Goal: Information Seeking & Learning: Find specific fact

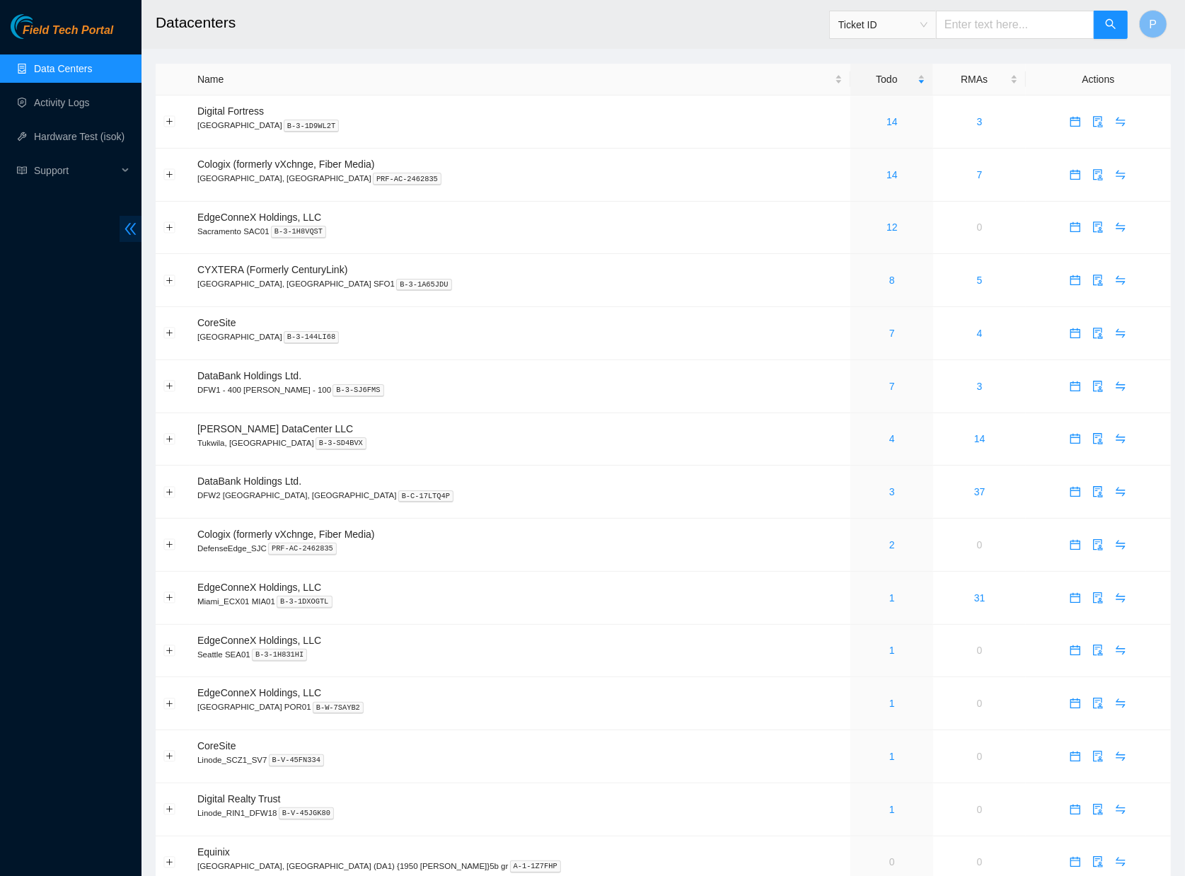
click at [129, 228] on icon "double-left" at bounding box center [130, 228] width 15 height 15
click at [125, 228] on icon "double-left" at bounding box center [130, 229] width 11 height 12
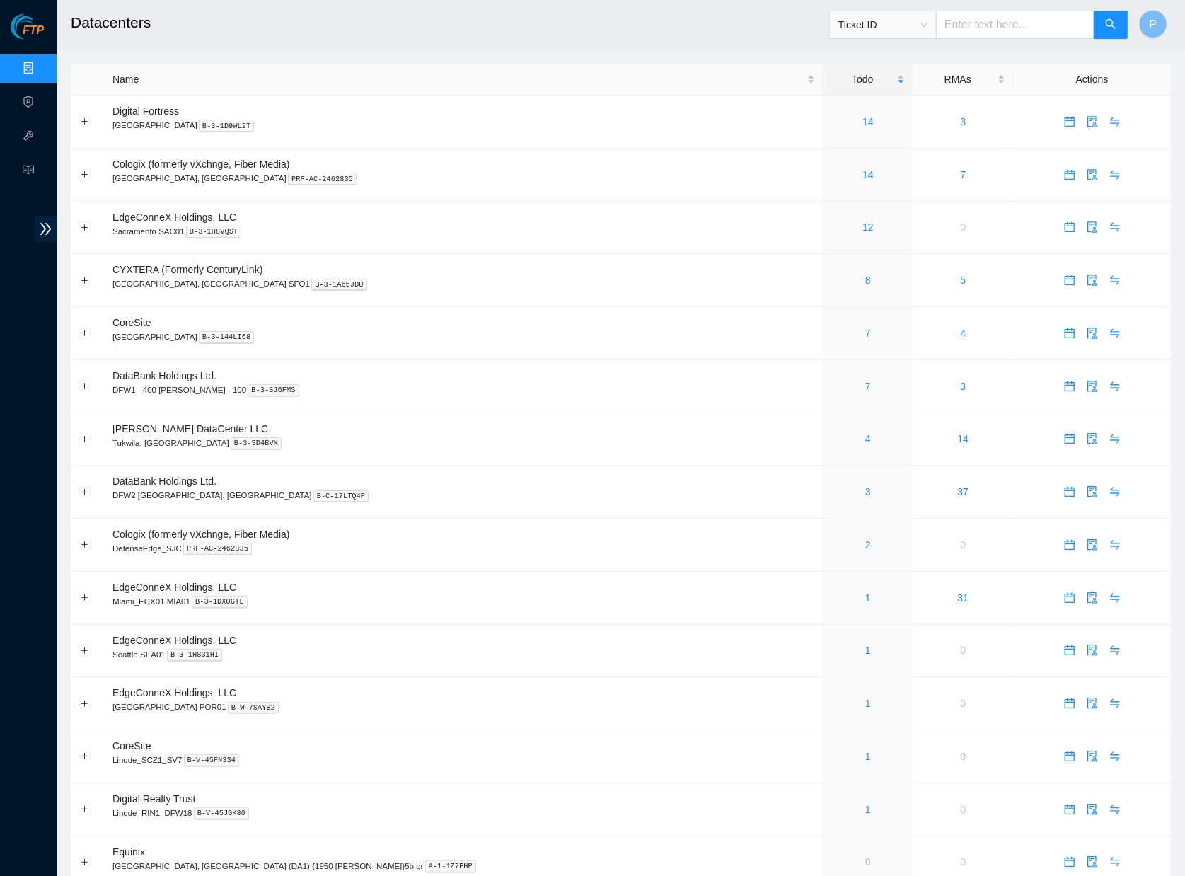
click at [871, 25] on span "Ticket ID" at bounding box center [882, 24] width 89 height 21
click at [866, 96] on div "Rack Number" at bounding box center [882, 97] width 90 height 16
click at [961, 33] on input "text" at bounding box center [1015, 25] width 158 height 28
paste input "CL-B07"
type input "CL-B07"
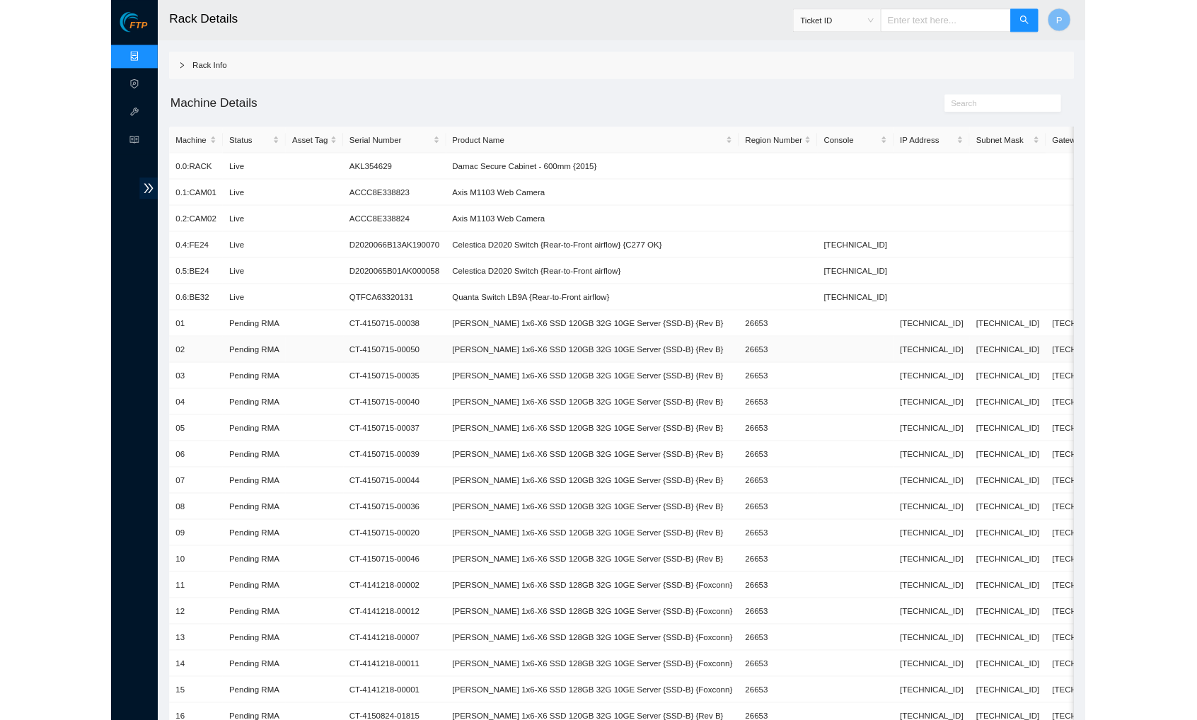
scroll to position [41, 0]
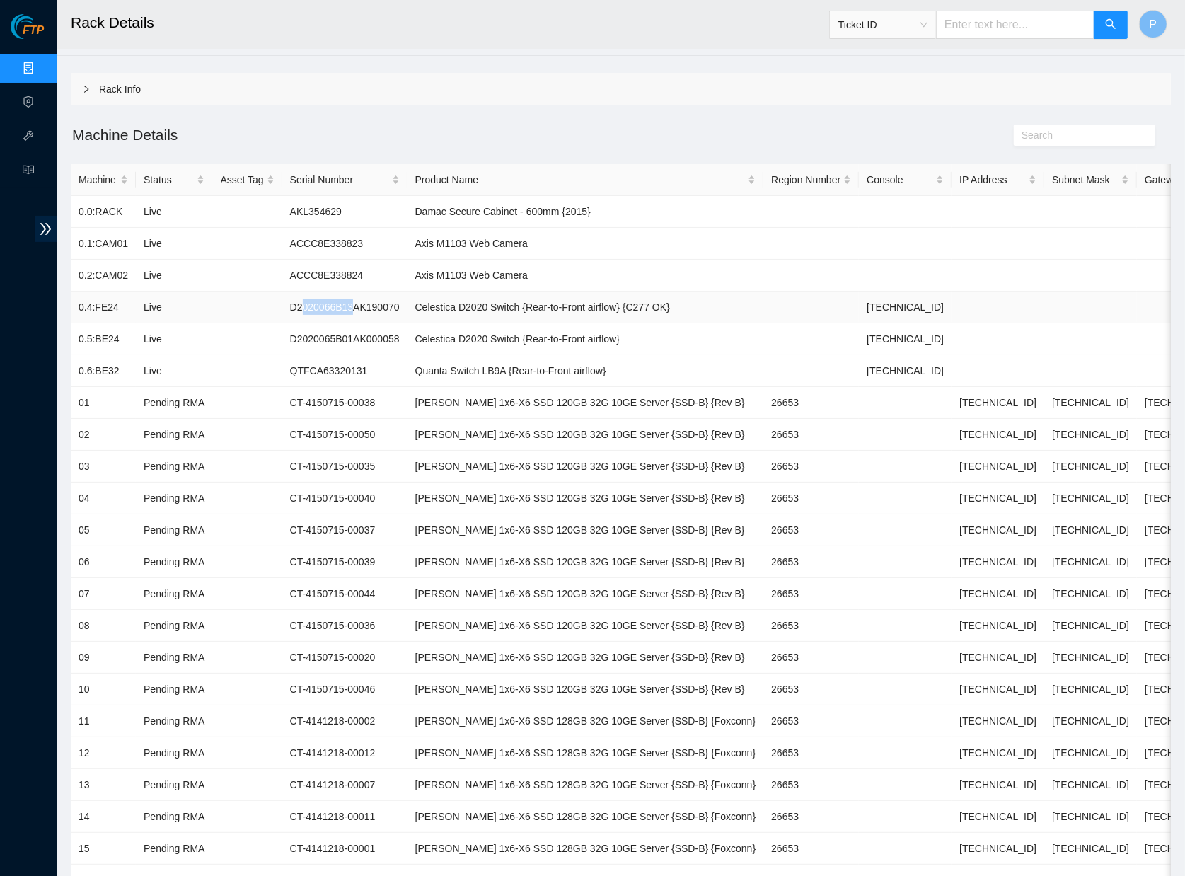
drag, startPoint x: 313, startPoint y: 303, endPoint x: 376, endPoint y: 304, distance: 63.7
click at [376, 304] on td "D2020066B13AK190070" at bounding box center [344, 307] width 125 height 32
drag, startPoint x: 302, startPoint y: 329, endPoint x: 370, endPoint y: 329, distance: 67.9
click at [370, 329] on td "D2020065B01AK000058" at bounding box center [344, 339] width 125 height 32
drag, startPoint x: 298, startPoint y: 364, endPoint x: 331, endPoint y: 364, distance: 32.5
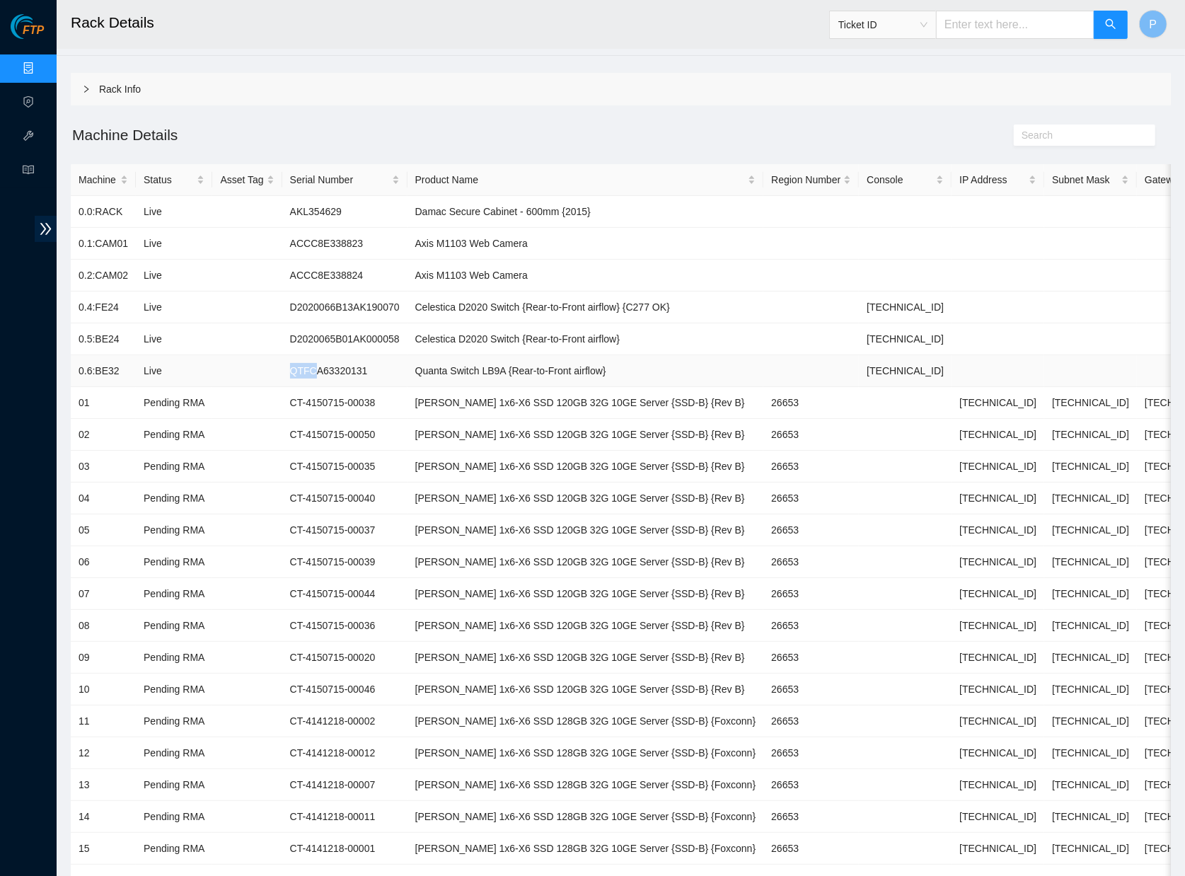
click at [330, 364] on td "QTFCA63320131" at bounding box center [344, 371] width 125 height 32
drag, startPoint x: 286, startPoint y: 242, endPoint x: 350, endPoint y: 242, distance: 64.4
click at [349, 242] on tr "0.1:CAM01 Live ACCC8E338823 Axis M1103 Web Camera" at bounding box center [650, 244] width 1158 height 32
drag, startPoint x: 289, startPoint y: 262, endPoint x: 337, endPoint y: 267, distance: 49.1
click at [337, 267] on tr "0.2:CAM02 Live ACCC8E338824 Axis M1103 Web Camera" at bounding box center [650, 276] width 1158 height 32
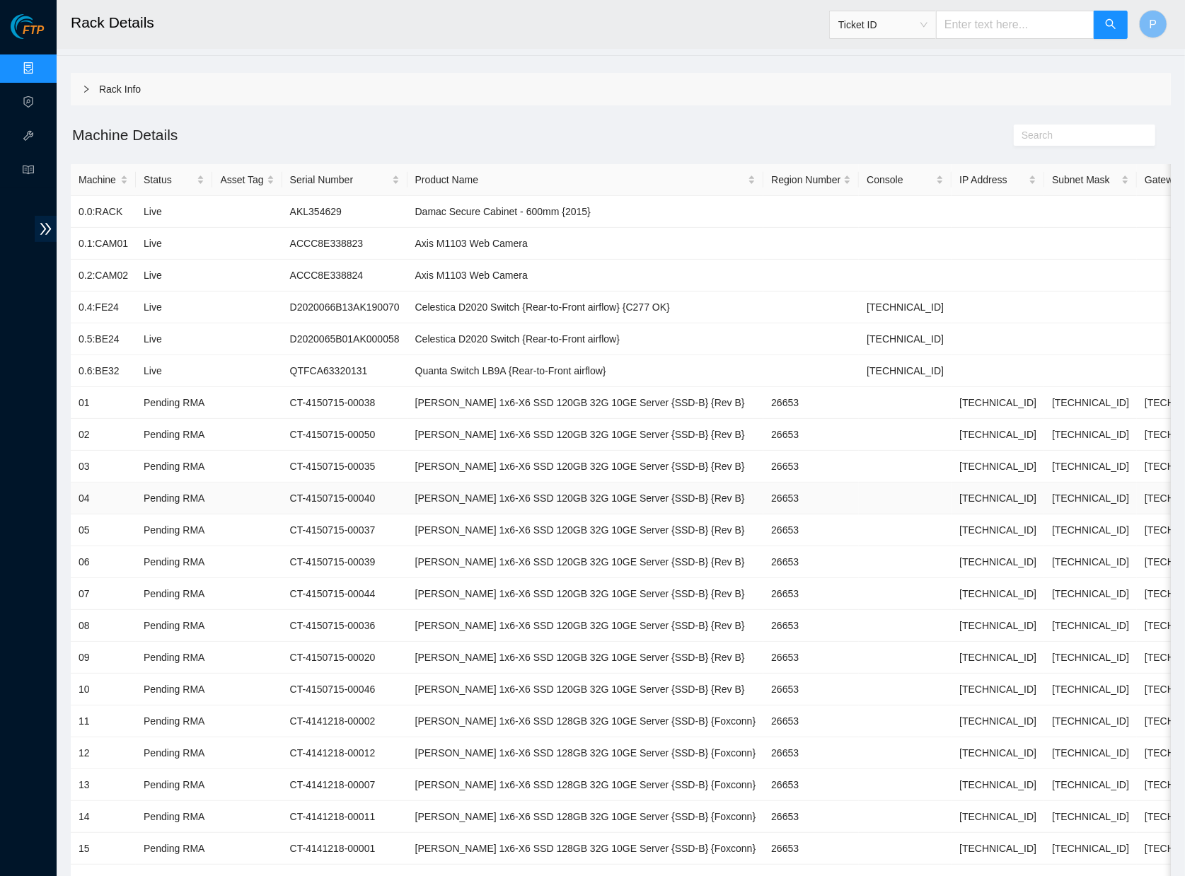
click at [312, 492] on td "CT-4150715-00040" at bounding box center [344, 498] width 125 height 32
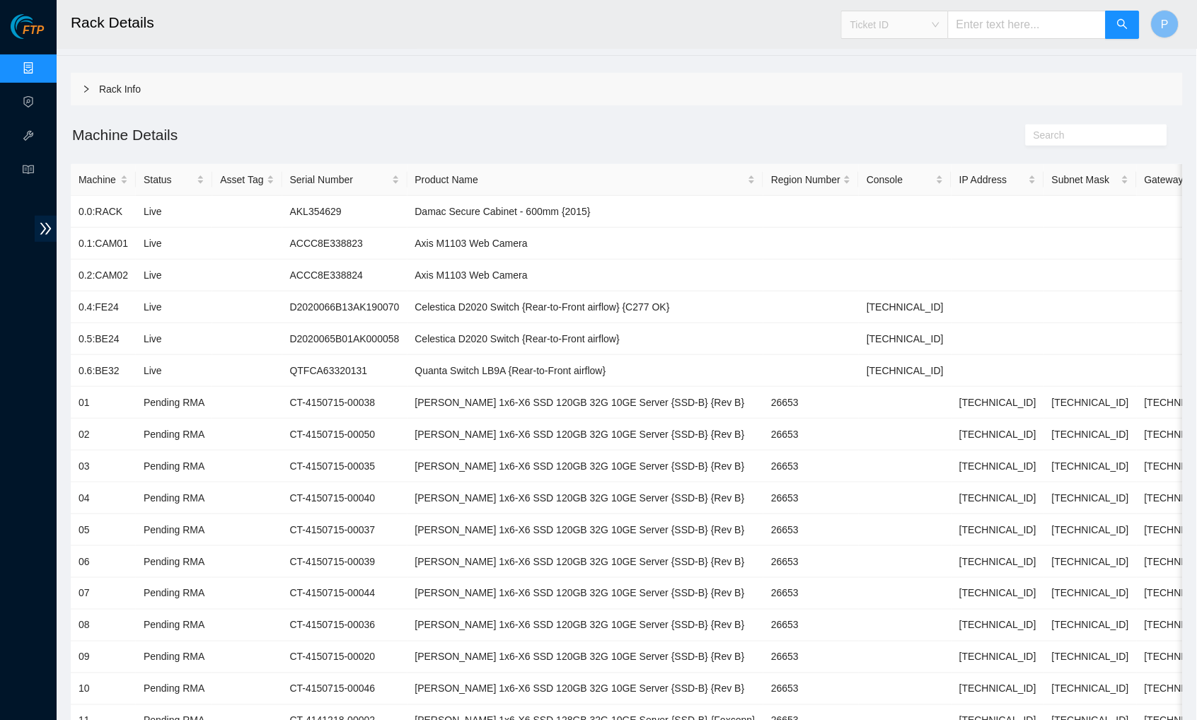
click at [924, 25] on span "Ticket ID" at bounding box center [894, 24] width 89 height 21
click at [889, 92] on div "Rack Number" at bounding box center [894, 98] width 90 height 16
click at [981, 19] on input "text" at bounding box center [1027, 25] width 158 height 28
paste input "CS08-R18"
type input "CS08-R18"
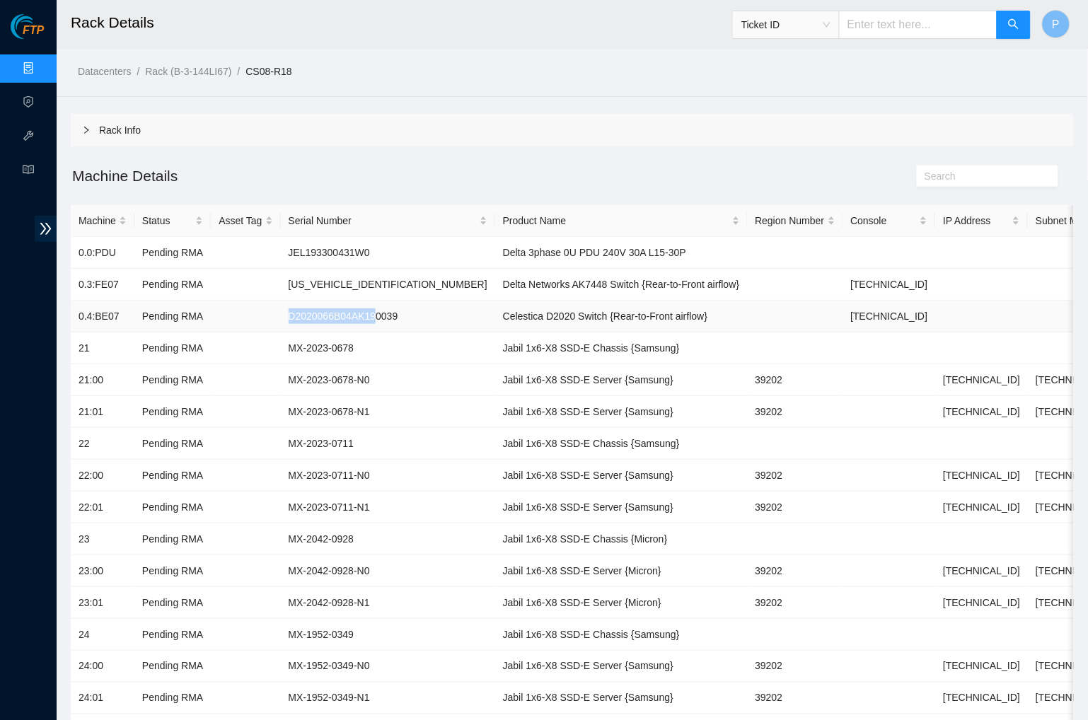
drag, startPoint x: 289, startPoint y: 306, endPoint x: 393, endPoint y: 309, distance: 104.7
click at [393, 310] on td "D2020066B04AK190039" at bounding box center [388, 317] width 214 height 32
drag, startPoint x: 291, startPoint y: 280, endPoint x: 393, endPoint y: 280, distance: 101.1
click at [393, 280] on td "[US_VEHICLE_IDENTIFICATION_NUMBER]" at bounding box center [388, 285] width 214 height 32
drag, startPoint x: 291, startPoint y: 247, endPoint x: 376, endPoint y: 246, distance: 85.6
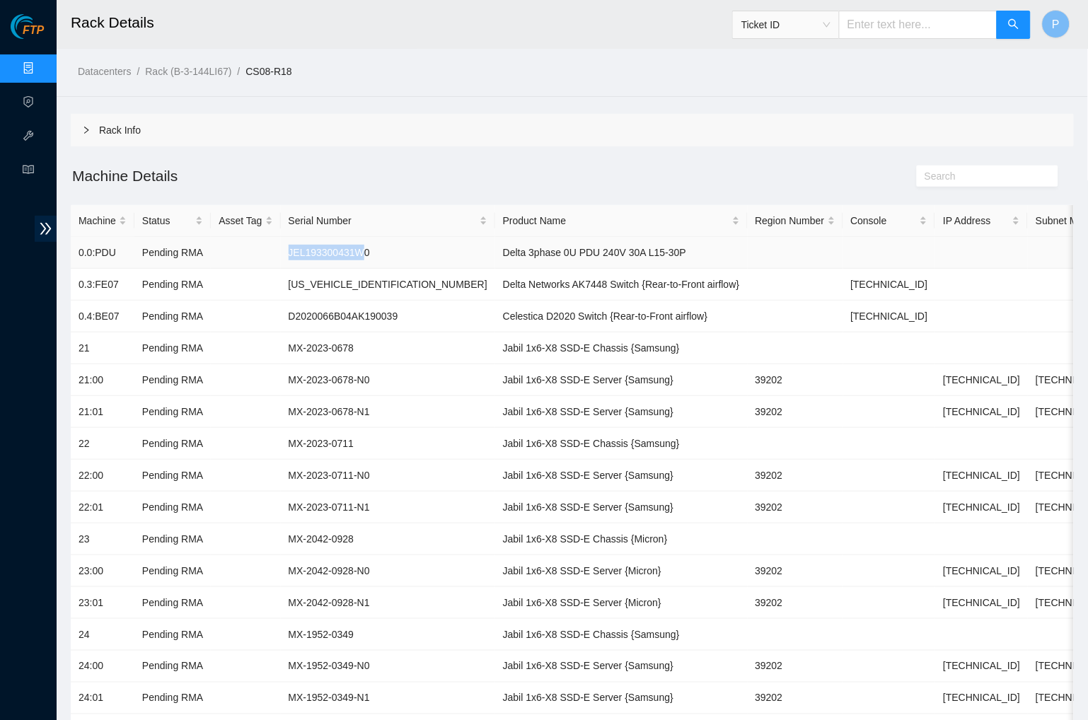
click at [376, 247] on td "JEL193300431W0" at bounding box center [388, 253] width 214 height 32
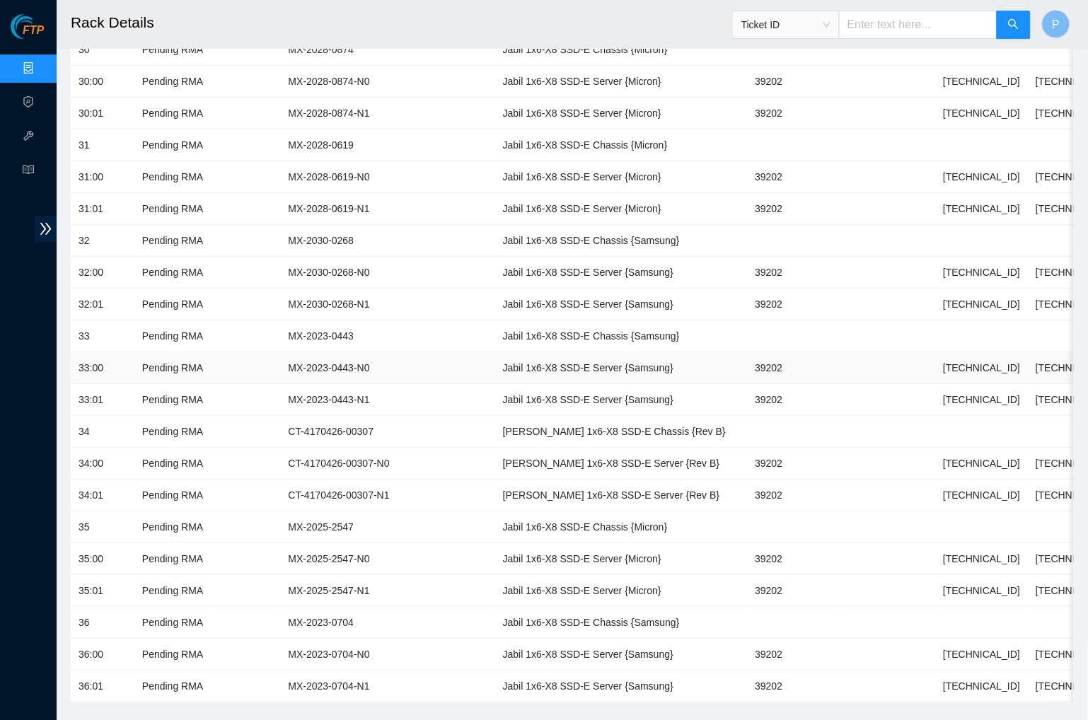
scroll to position [1157, 0]
click at [783, 32] on span "Ticket ID" at bounding box center [785, 24] width 89 height 21
click at [767, 141] on div "Serial Number" at bounding box center [786, 143] width 90 height 16
click at [878, 22] on input "text" at bounding box center [918, 25] width 158 height 28
paste input "D2020107907AK680039"
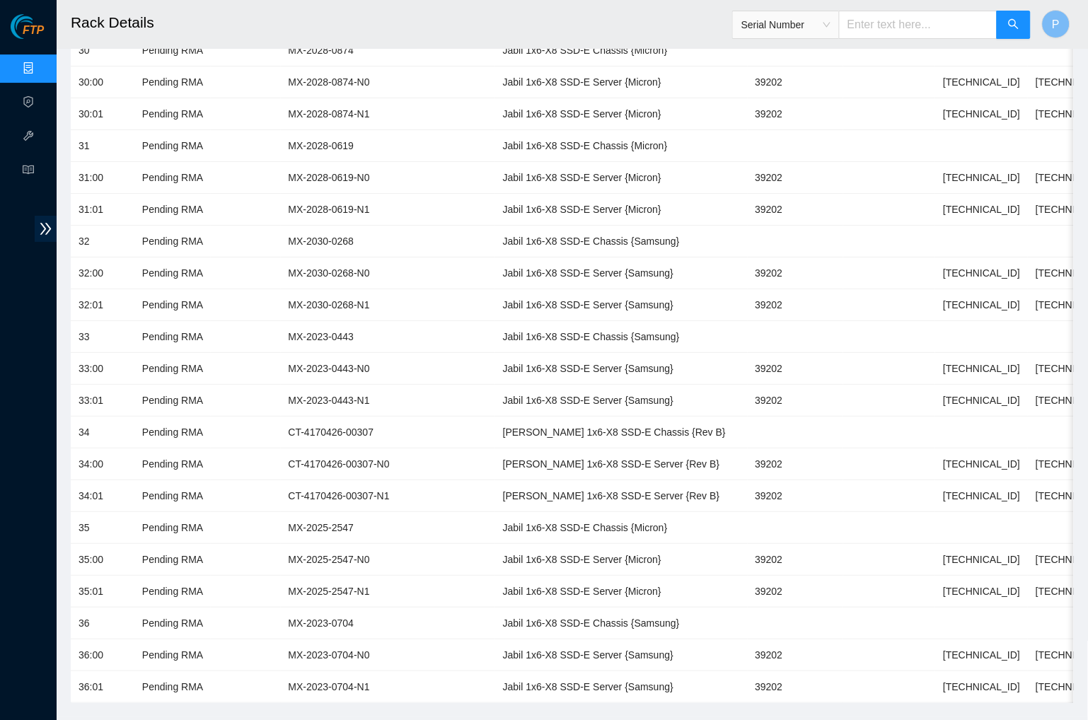
type input "D2020107907AK680039"
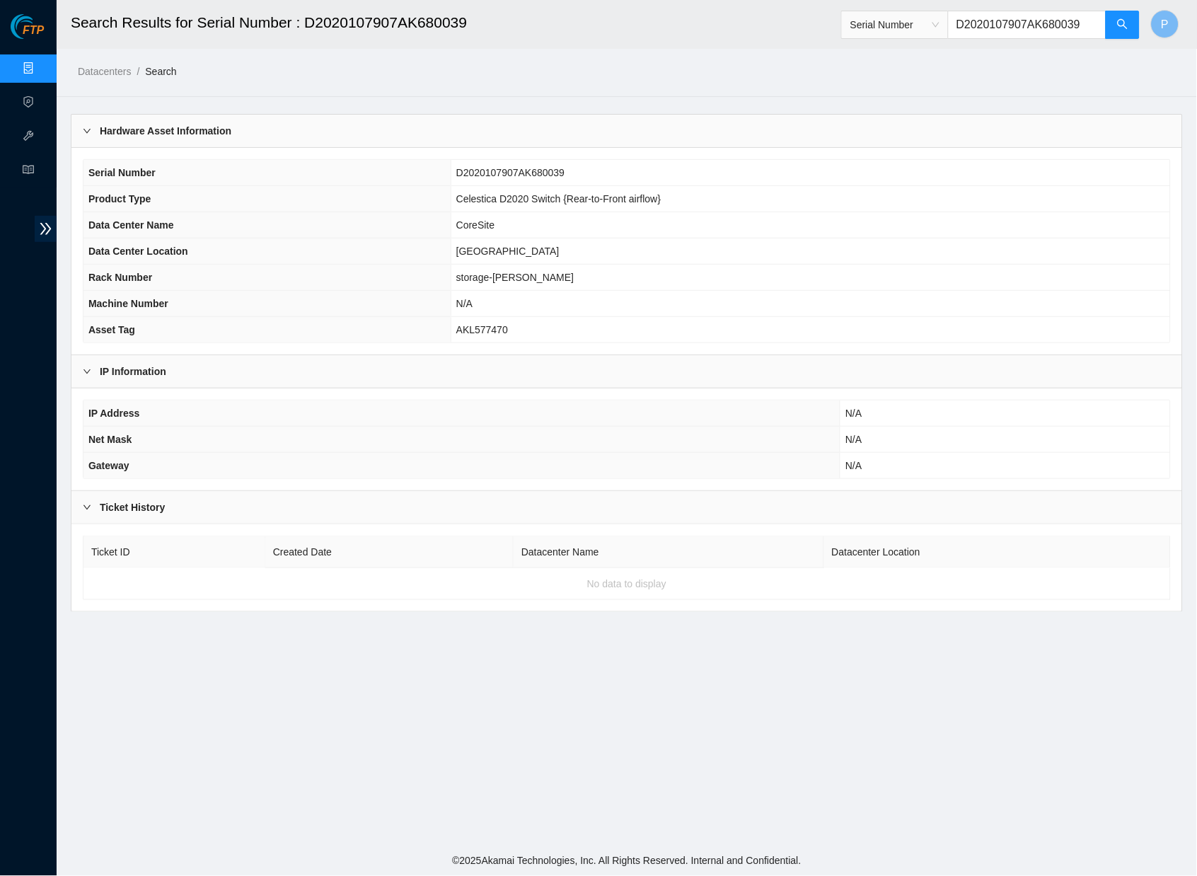
click at [351, 245] on th "Data Center Location" at bounding box center [266, 251] width 367 height 26
click at [41, 74] on link "Data Centers" at bounding box center [70, 68] width 58 height 11
